Goal: Task Accomplishment & Management: Use online tool/utility

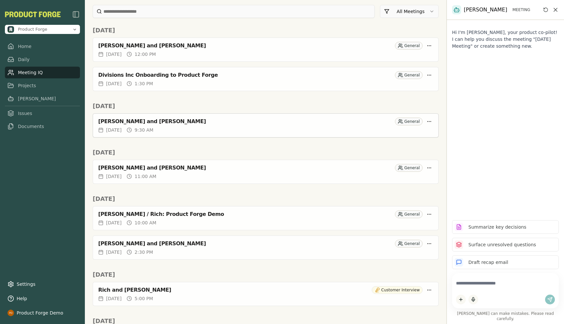
scroll to position [41, 0]
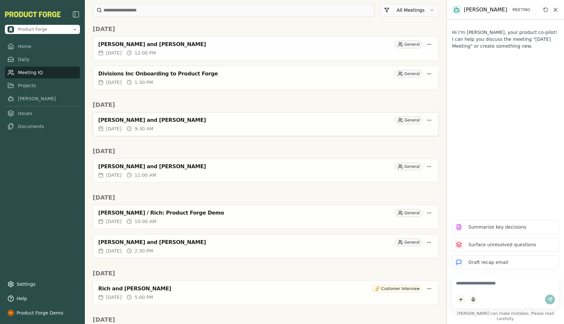
click at [148, 120] on div "[PERSON_NAME] and [PERSON_NAME]" at bounding box center [245, 120] width 294 height 7
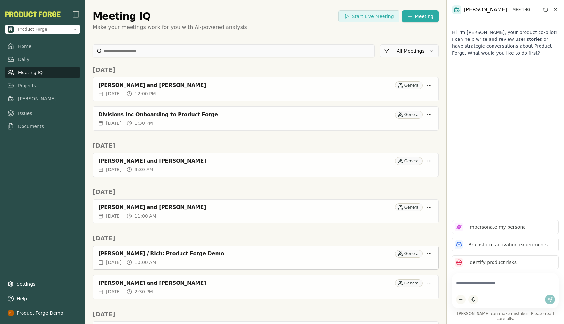
click at [149, 252] on div "[PERSON_NAME] / Rich: Product Forge Demo" at bounding box center [245, 253] width 294 height 7
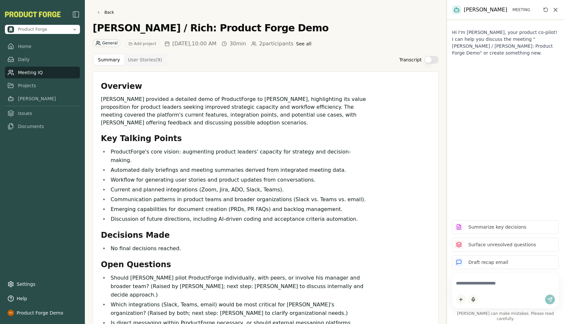
click at [430, 62] on button "Transcript" at bounding box center [431, 60] width 14 height 8
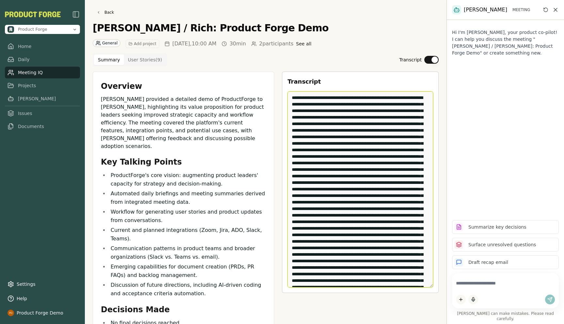
click at [380, 121] on textarea "Edit Transcript" at bounding box center [361, 189] width 146 height 196
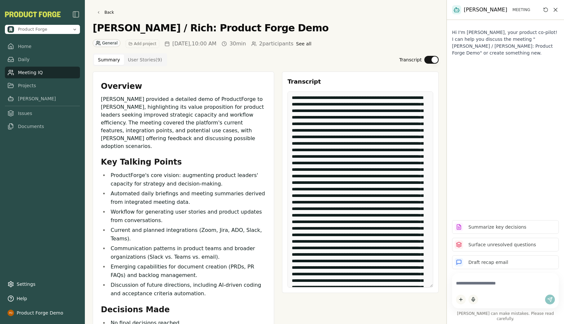
click at [338, 56] on div "Summary User Stories ( 9 ) Transcript" at bounding box center [266, 59] width 346 height 13
click at [429, 57] on button "Transcript" at bounding box center [431, 60] width 14 height 8
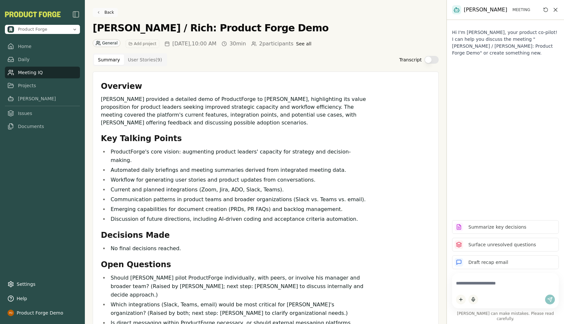
click at [97, 12] on link "Back" at bounding box center [105, 12] width 25 height 9
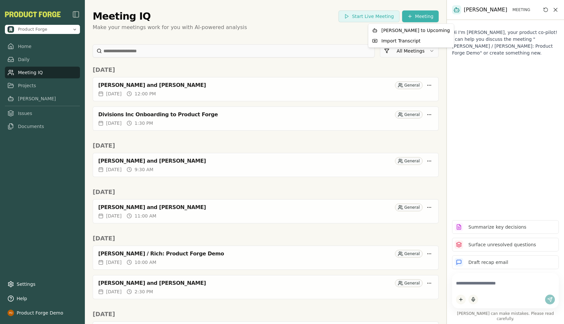
click at [422, 18] on html "Product Forge Home Daily Meeting IQ Projects [PERSON_NAME] Issues Documents Set…" at bounding box center [282, 162] width 564 height 324
click at [386, 40] on div "Import Transcript" at bounding box center [411, 41] width 83 height 10
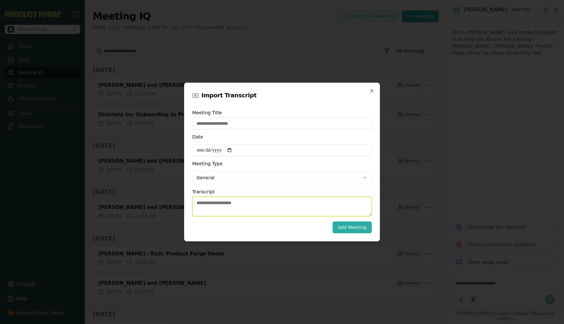
click at [211, 203] on textarea "Transcript" at bounding box center [282, 207] width 180 height 20
paste textarea "**********"
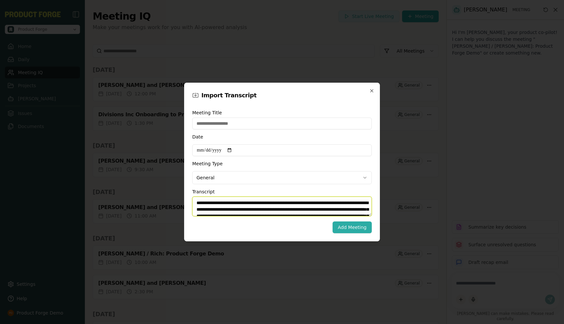
click at [245, 208] on textarea "Transcript" at bounding box center [282, 207] width 180 height 20
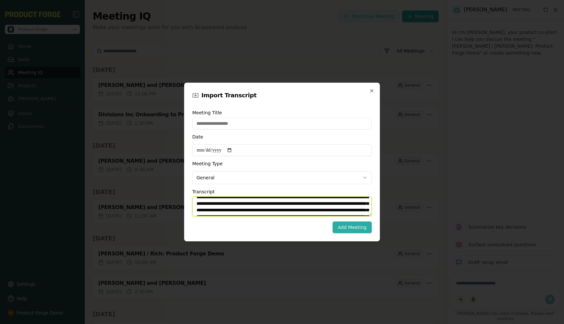
scroll to position [15, 0]
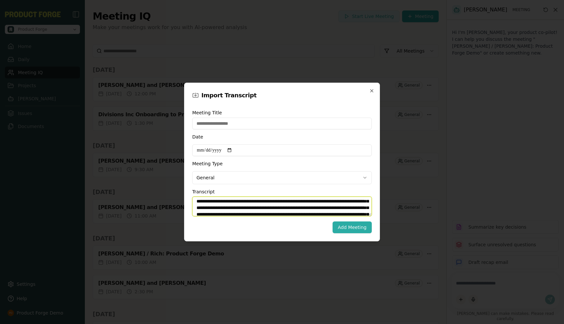
click at [320, 201] on textarea "Transcript" at bounding box center [282, 207] width 180 height 20
click at [297, 200] on textarea "Transcript" at bounding box center [282, 207] width 180 height 20
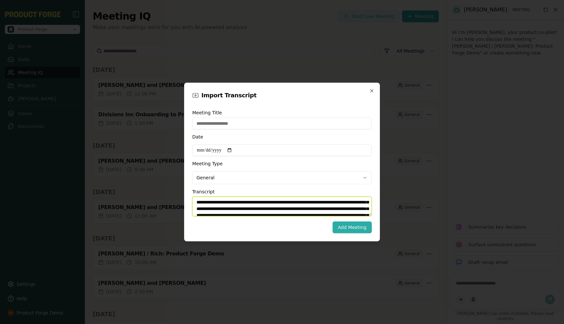
scroll to position [99, 0]
click at [254, 207] on textarea "Transcript" at bounding box center [282, 207] width 180 height 20
type textarea "**********"
